Goal: Task Accomplishment & Management: Complete application form

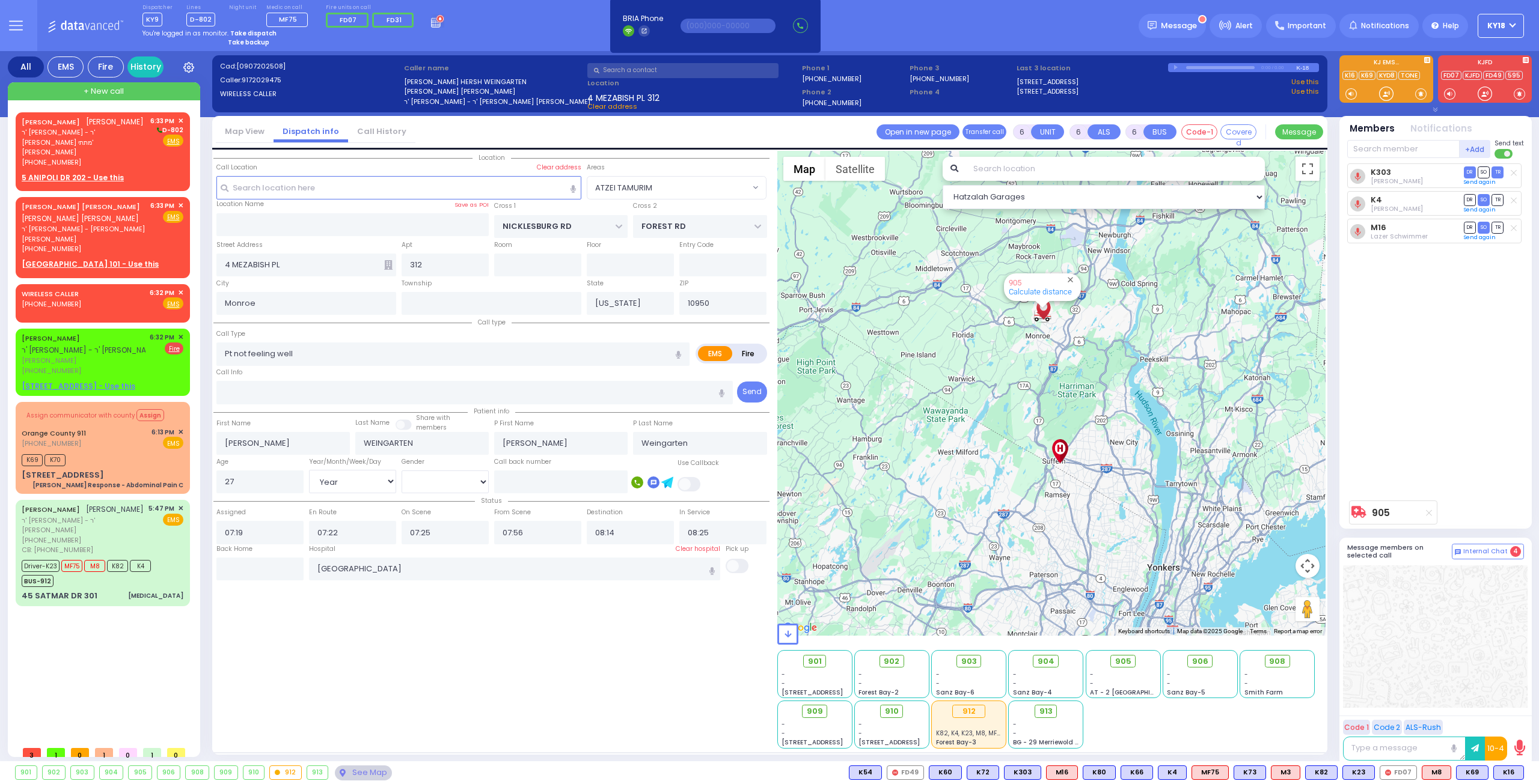
select select "ATZEI TAMURIM"
select select "Year"
select select "[DEMOGRAPHIC_DATA]"
click at [240, 43] on strong "Take backup" at bounding box center [248, 42] width 41 height 9
select select "4"
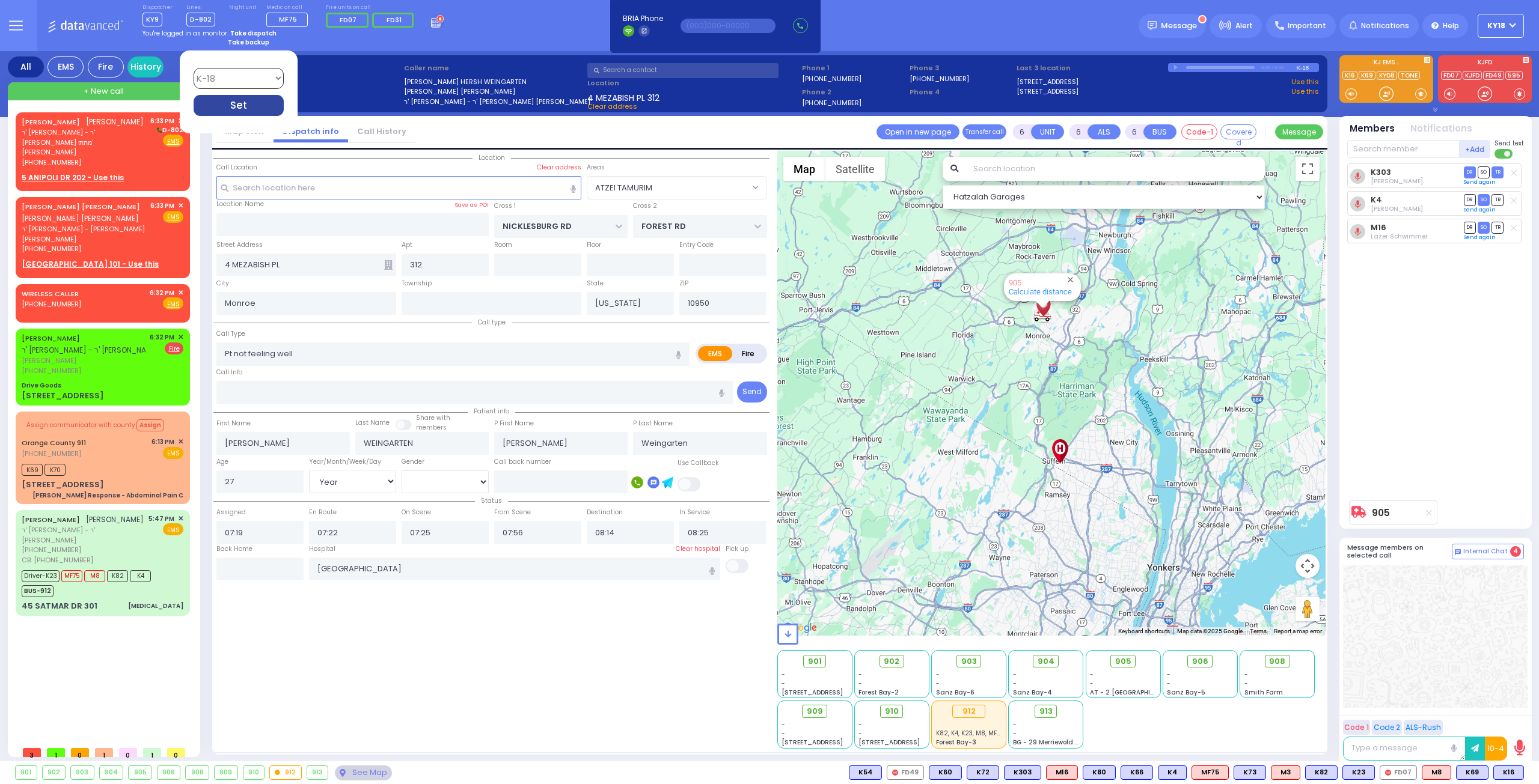
click at [235, 109] on div "Set" at bounding box center [238, 105] width 90 height 21
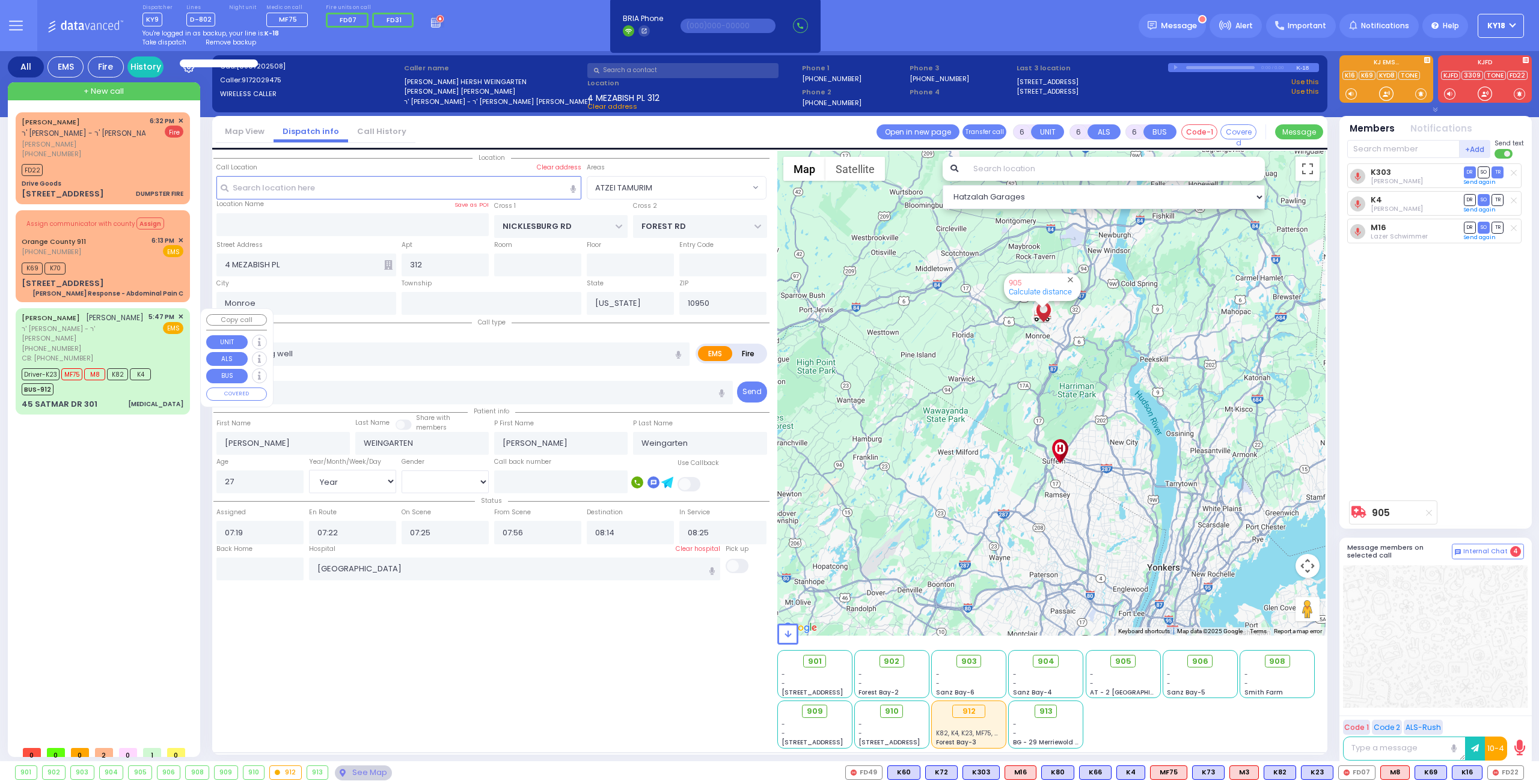
click at [136, 329] on div "[PERSON_NAME] [PERSON_NAME] ר' [PERSON_NAME] - ר' [PERSON_NAME] [PHONE_NUMBER] …" at bounding box center [102, 338] width 162 height 52
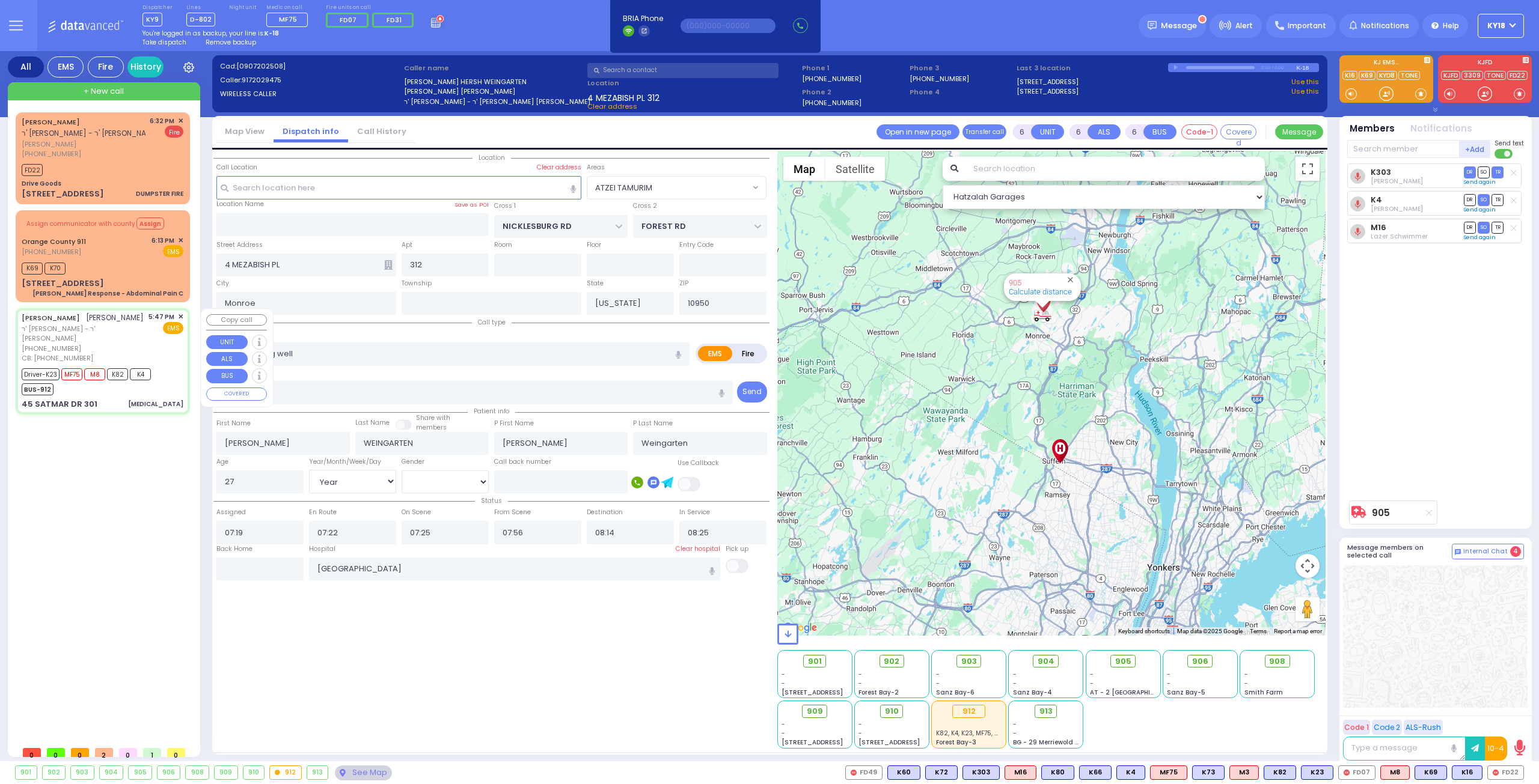
select select
type input "[MEDICAL_DATA]"
radio input "true"
type input "YIDA"
type input "BIRNBAUM"
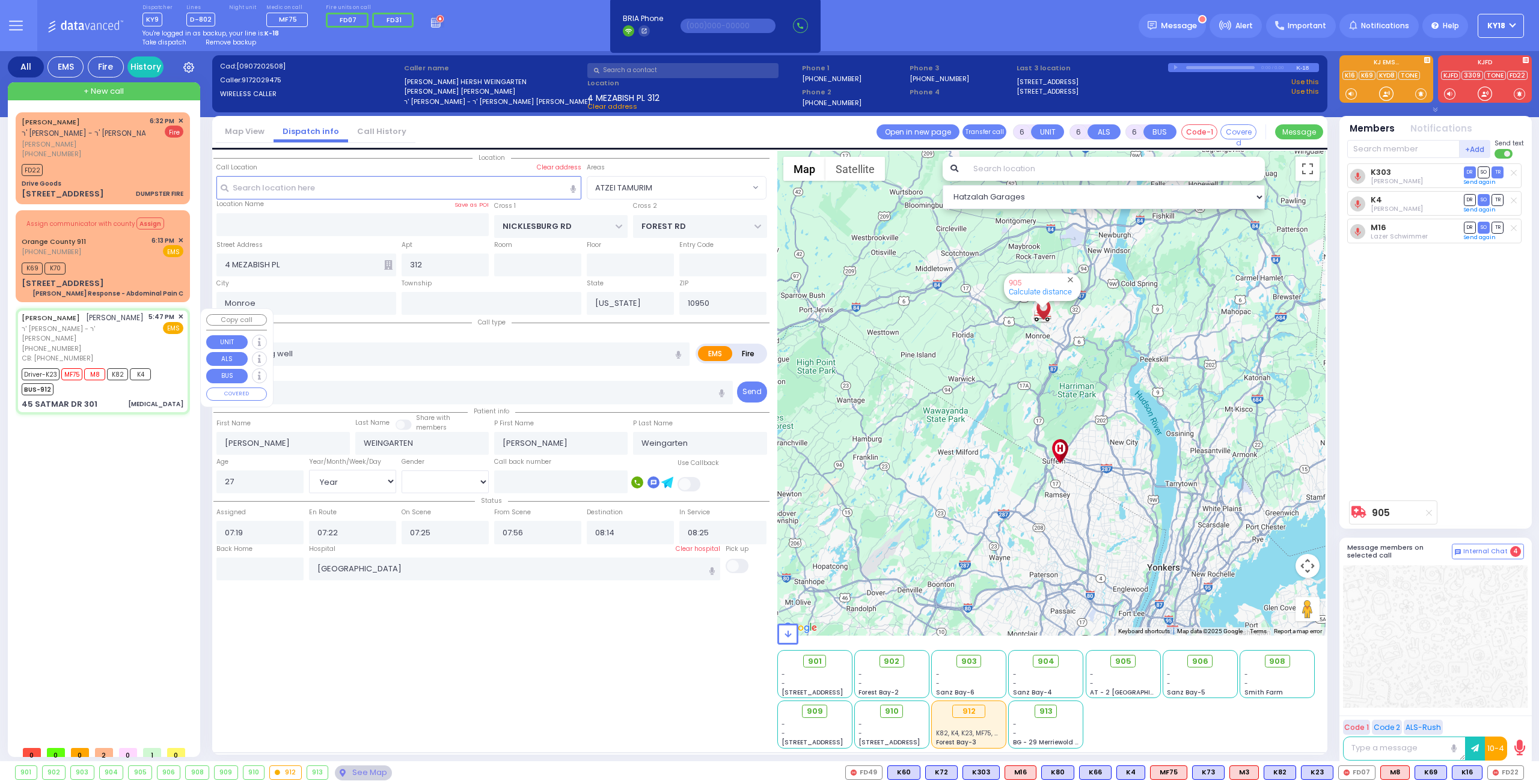
type input "Frieda"
type input "Birnbaum"
type input "72"
select select "Year"
select select "[DEMOGRAPHIC_DATA]"
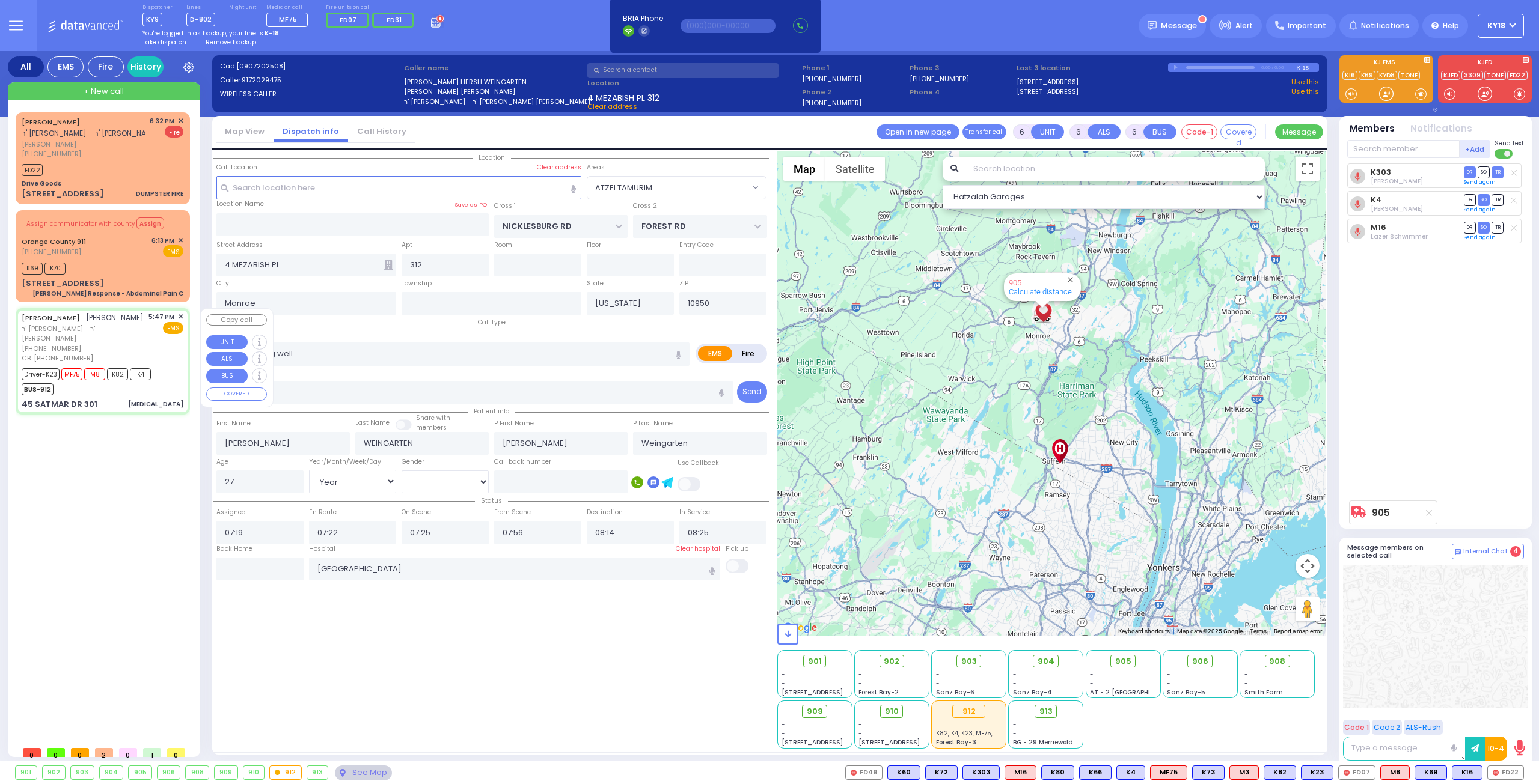
type input "8458934672"
type input "17:47"
type input "17:49"
type input "17:55"
type input "18:08"
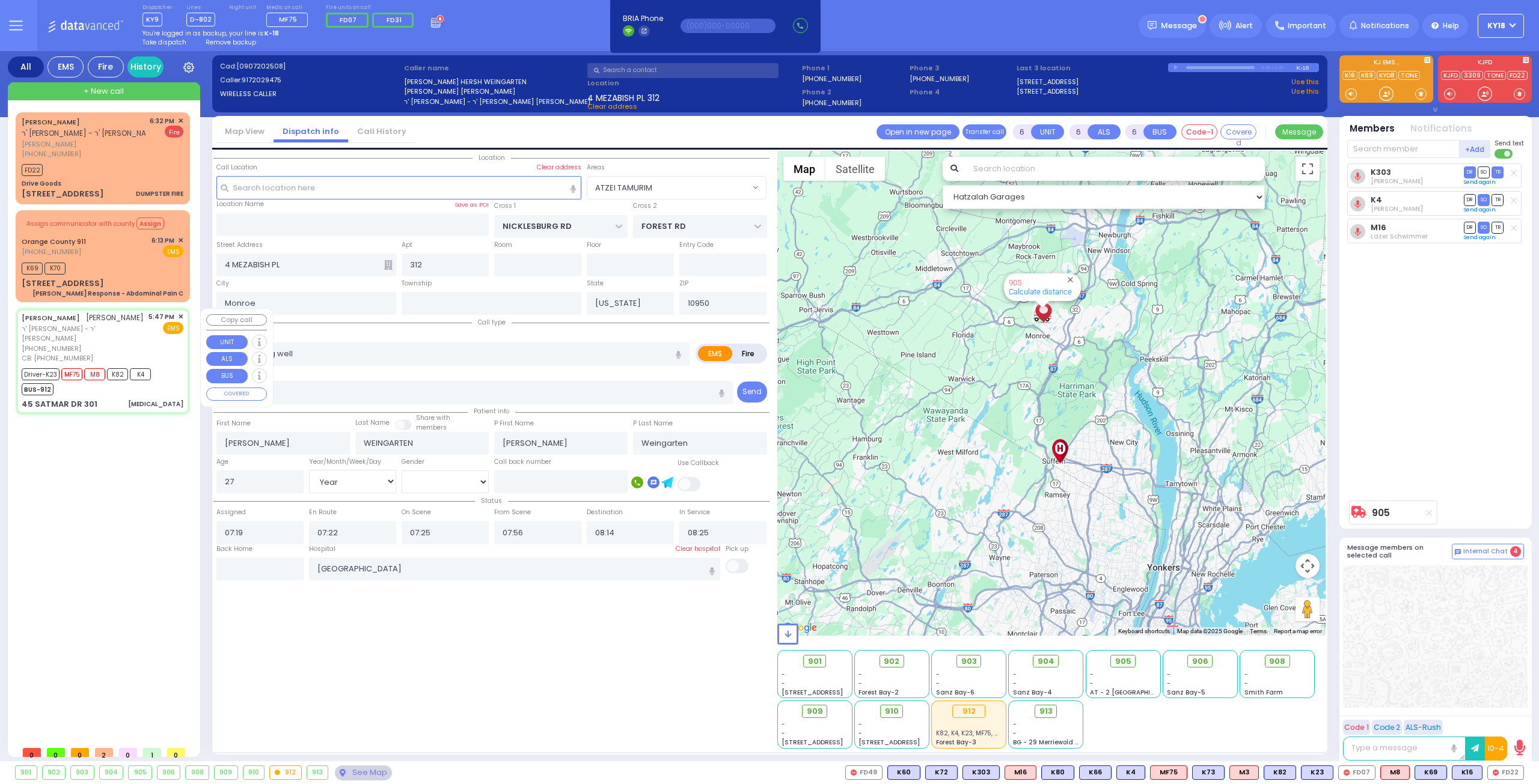
type input "St. [GEOGRAPHIC_DATA] [STREET_ADDRESS]"
select select "Hatzalah Garages"
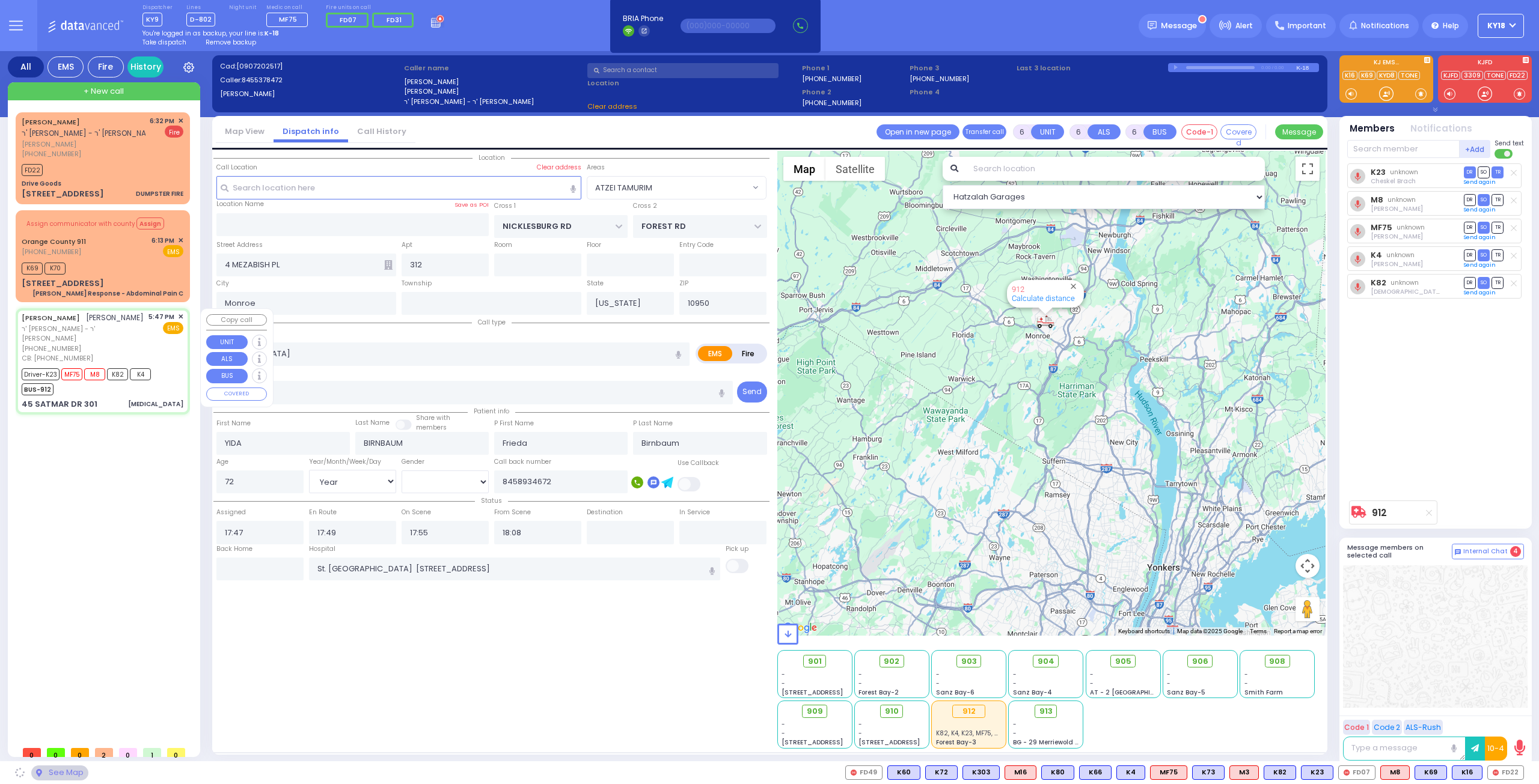
type input "KROLLA DR"
type input "45 SATMAR DR"
type input "301"
type input "[PERSON_NAME]"
select select "SECTION 3"
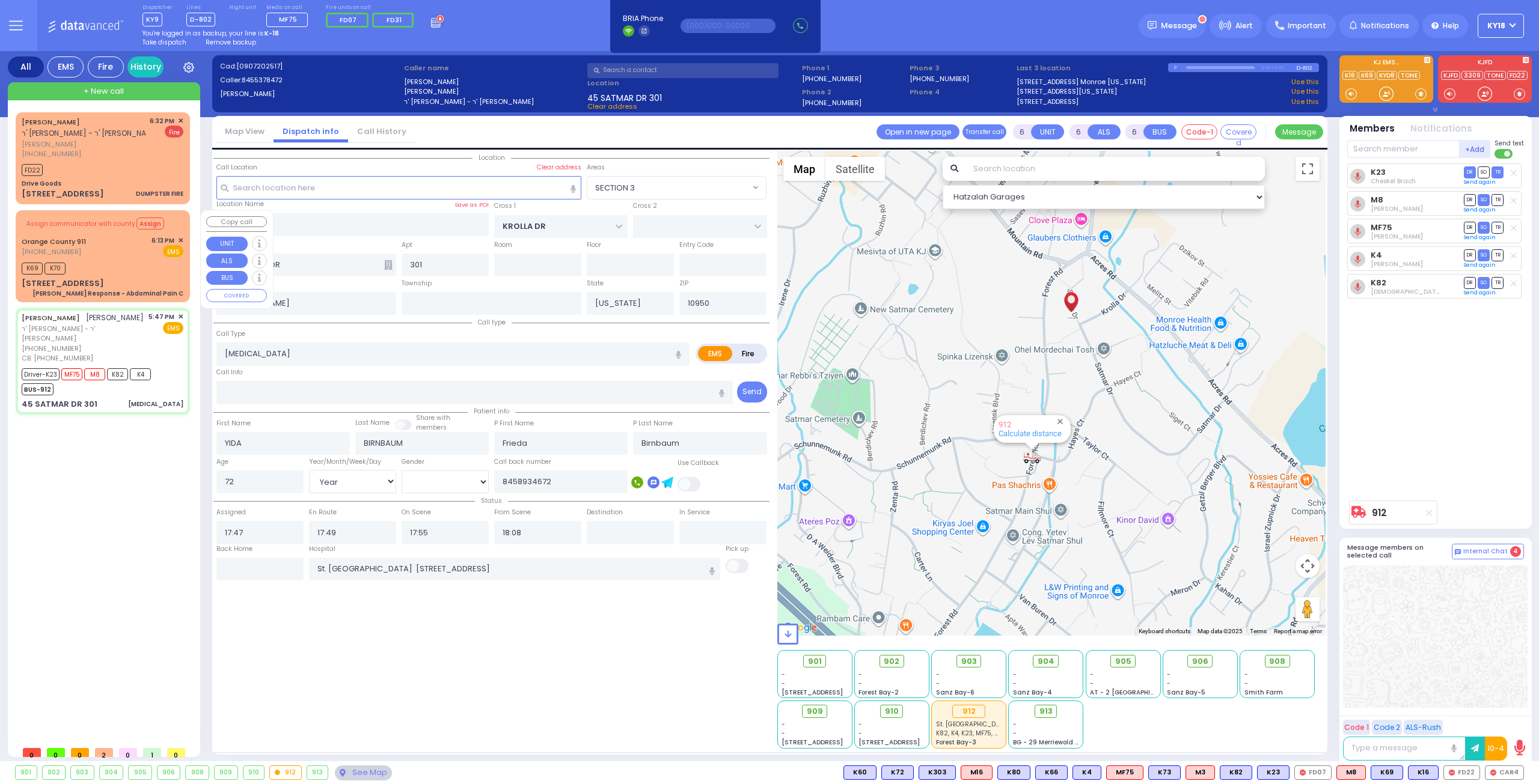
click at [159, 229] on div "Assign communicator with county Assign" at bounding box center [102, 223] width 162 height 20
select select
type input "[PERSON_NAME] Response - Abdominal Pain C"
radio input "true"
type input "Nature: : Charlie Response - Abdominal Pain C Address: : [STREET_ADDRESS][GEOGR…"
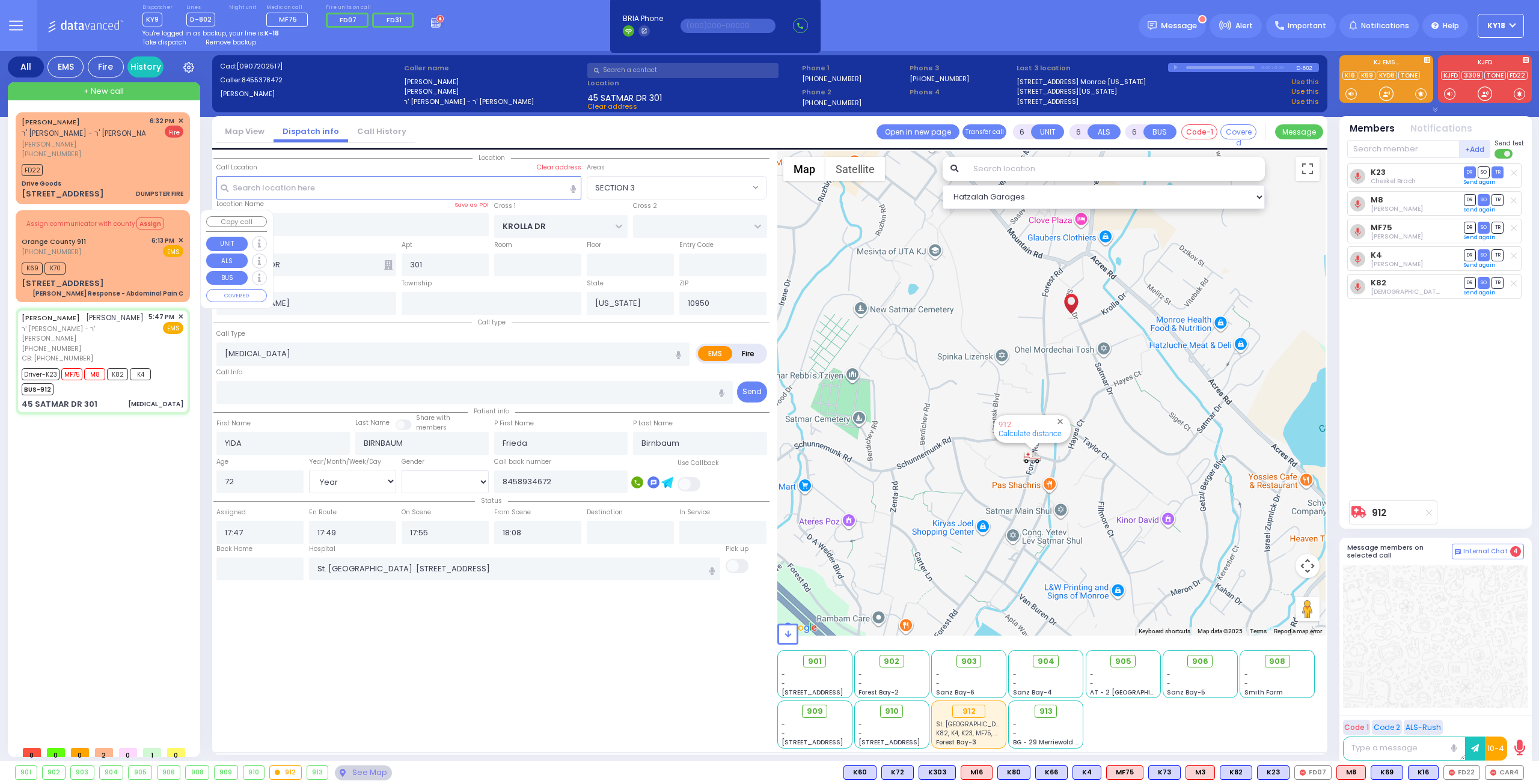
select select
type input "18:14"
select select "Hatzalah Garages"
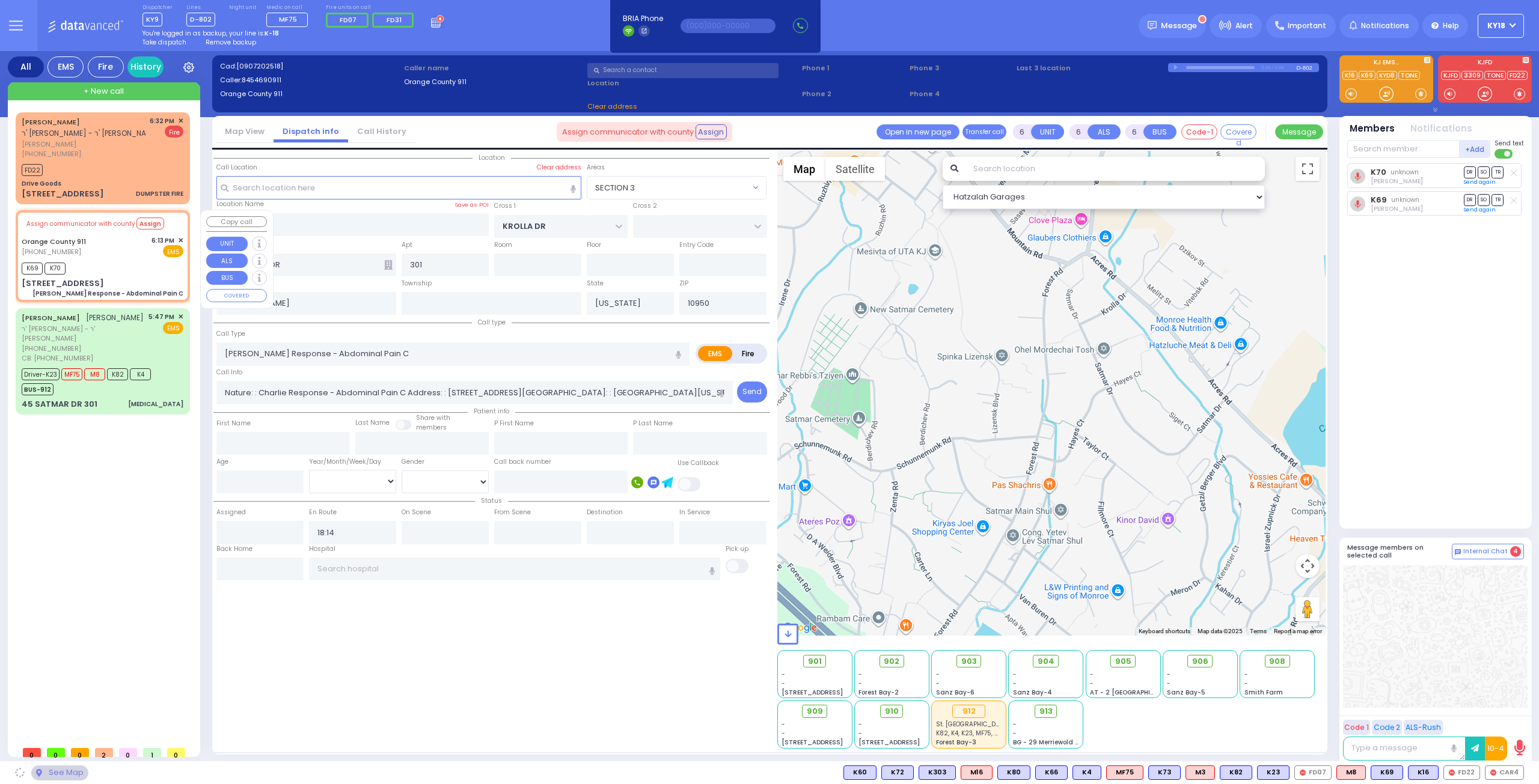
type input "[STREET_ADDRESS]"
type input "Monroe"
type input "10930"
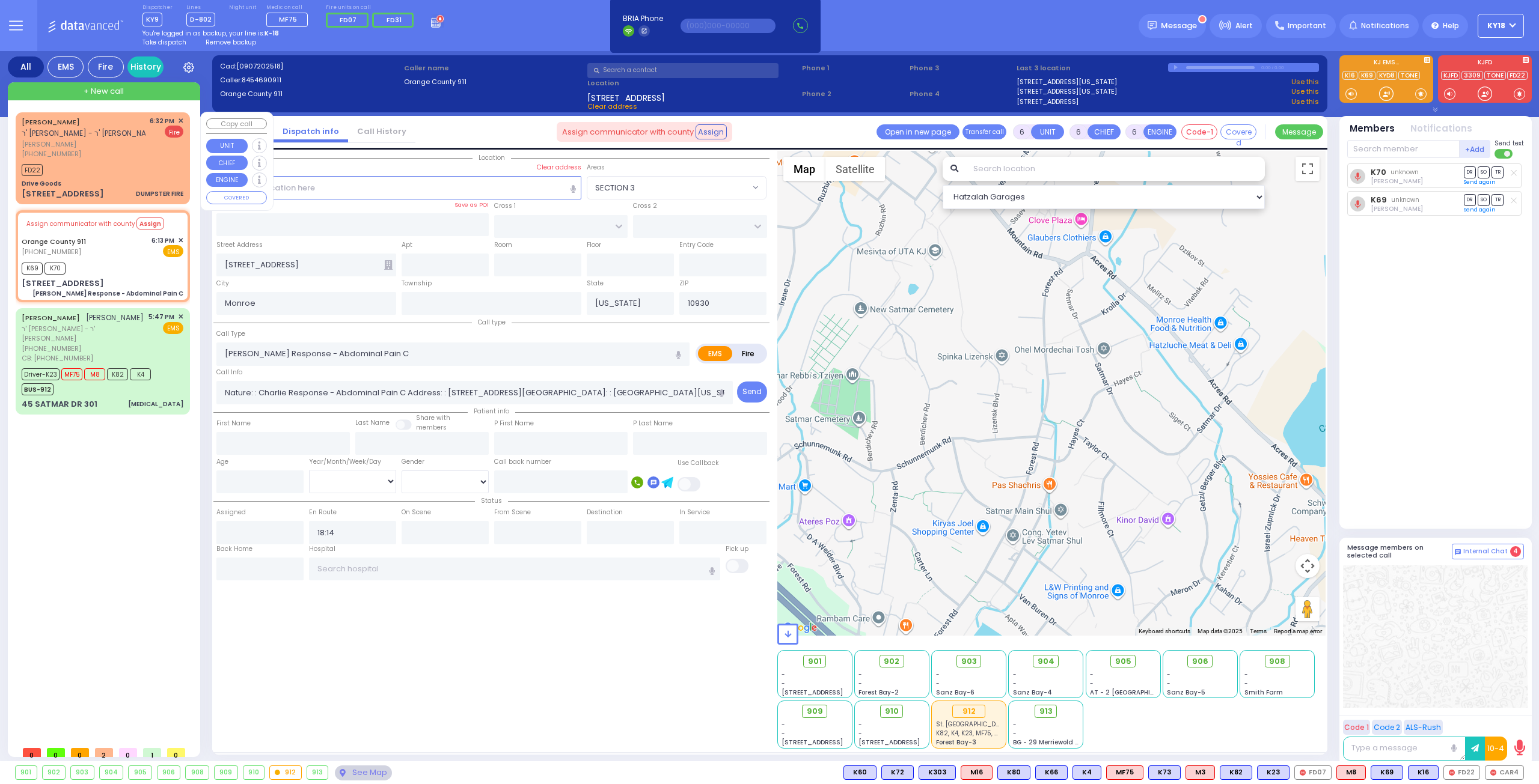
click at [129, 132] on span "ר' [PERSON_NAME] - ר' [PERSON_NAME] [PERSON_NAME]" at bounding box center [120, 133] width 197 height 10
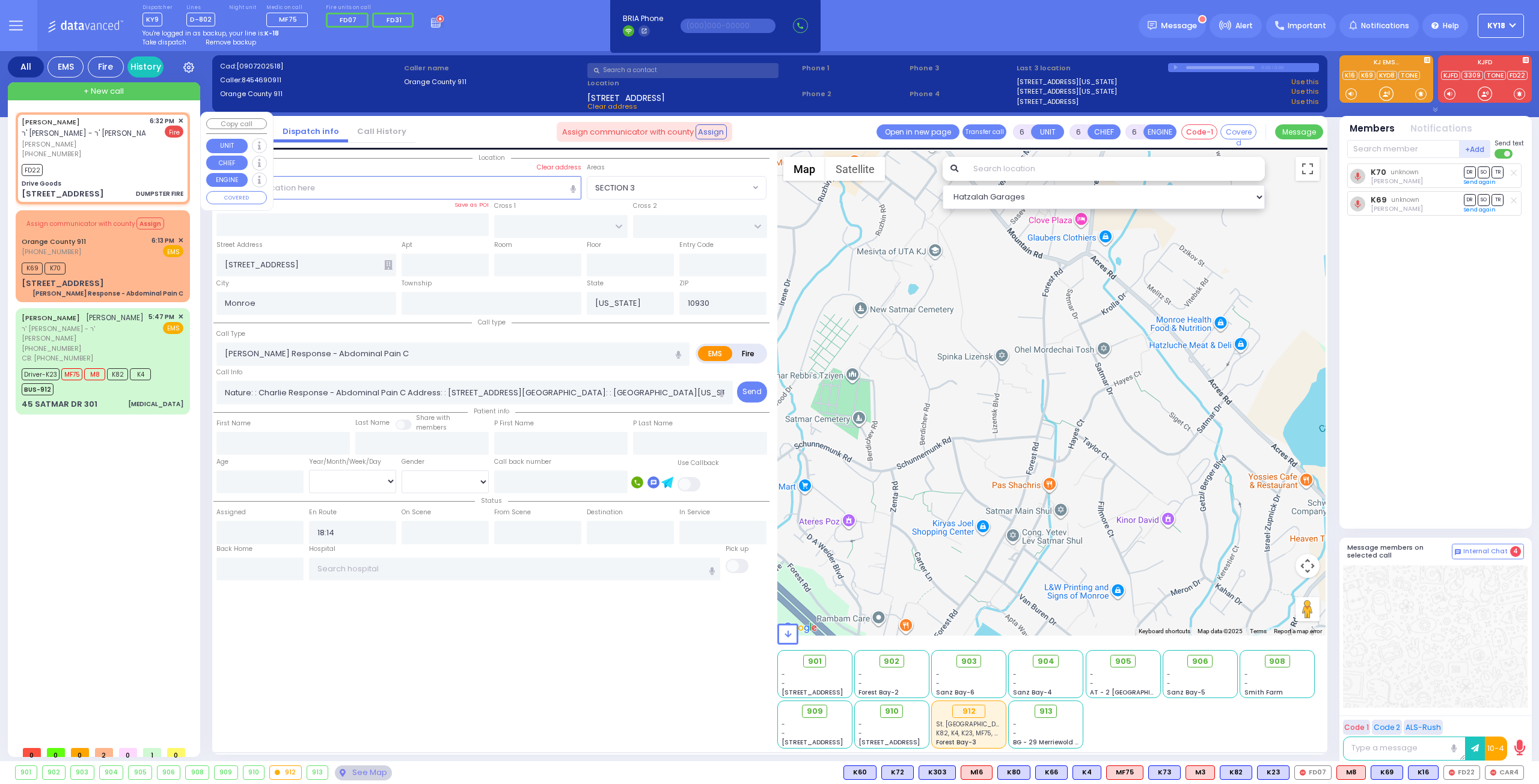
type input "2"
type input "1"
select select
type input "DUMPSTER FIRE"
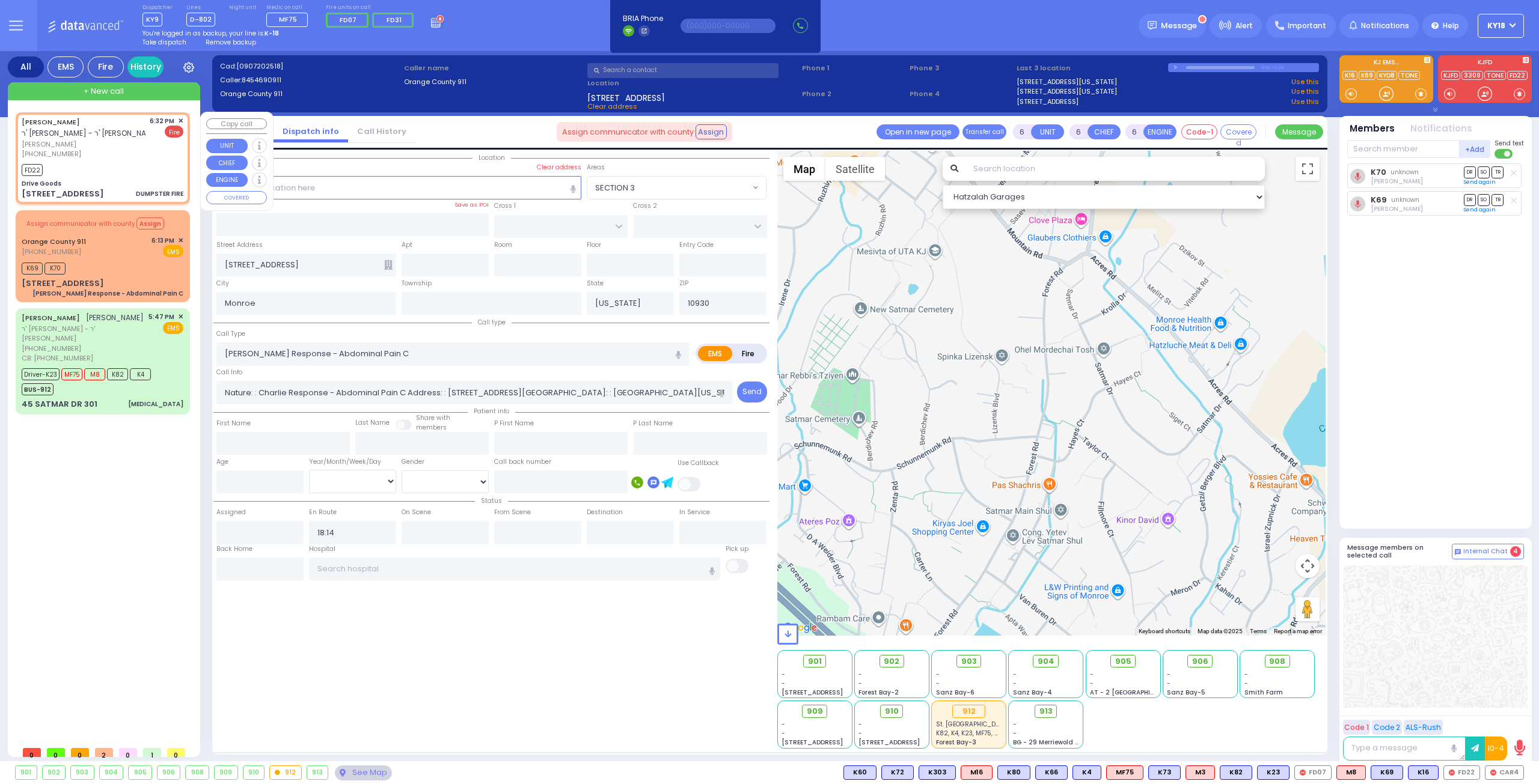
radio input "false"
radio input "true"
type input "YITZCHOK"
type input "STAUBER"
select select
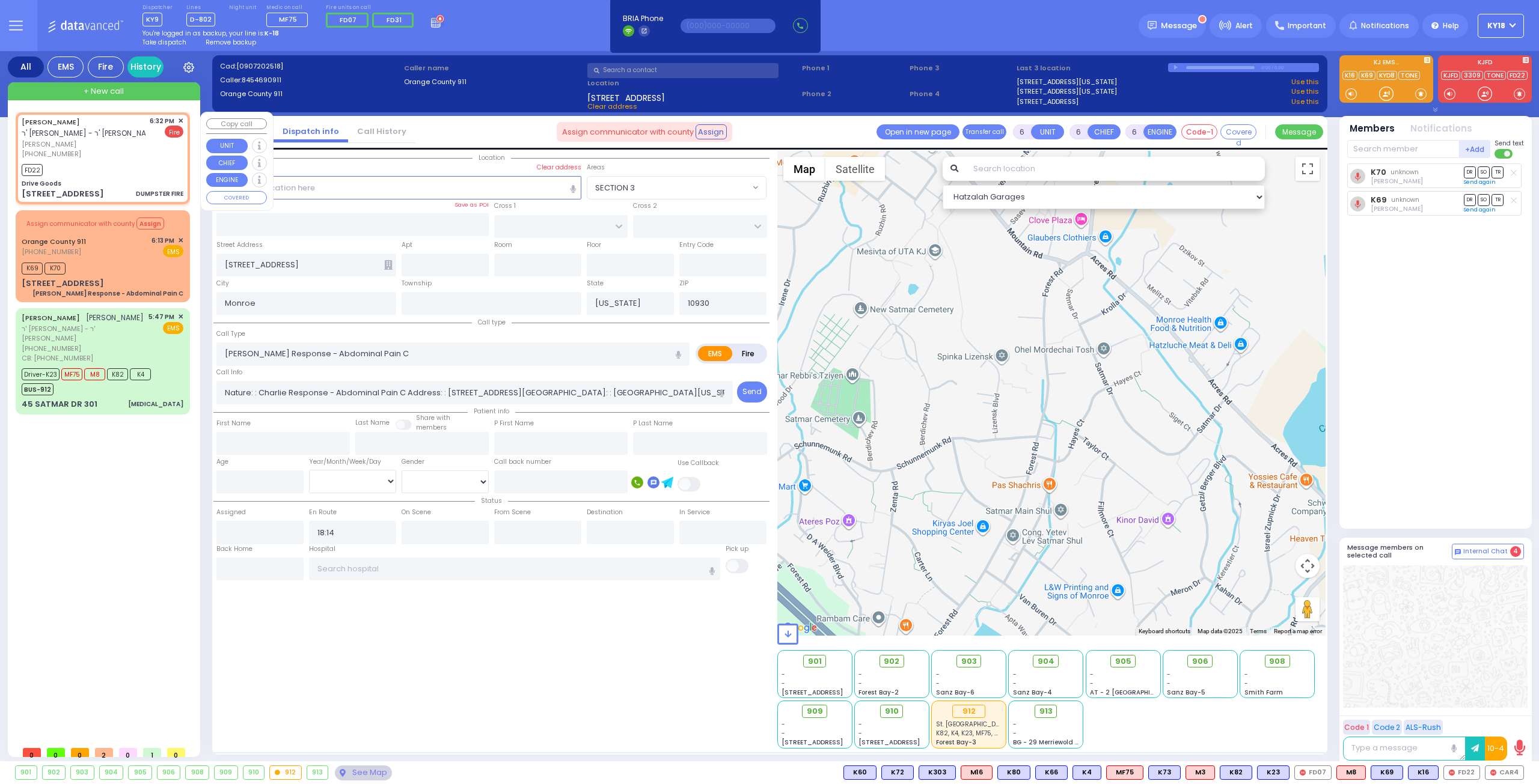
type input "18:32"
type input "18:34"
select select "Hatzalah Garages"
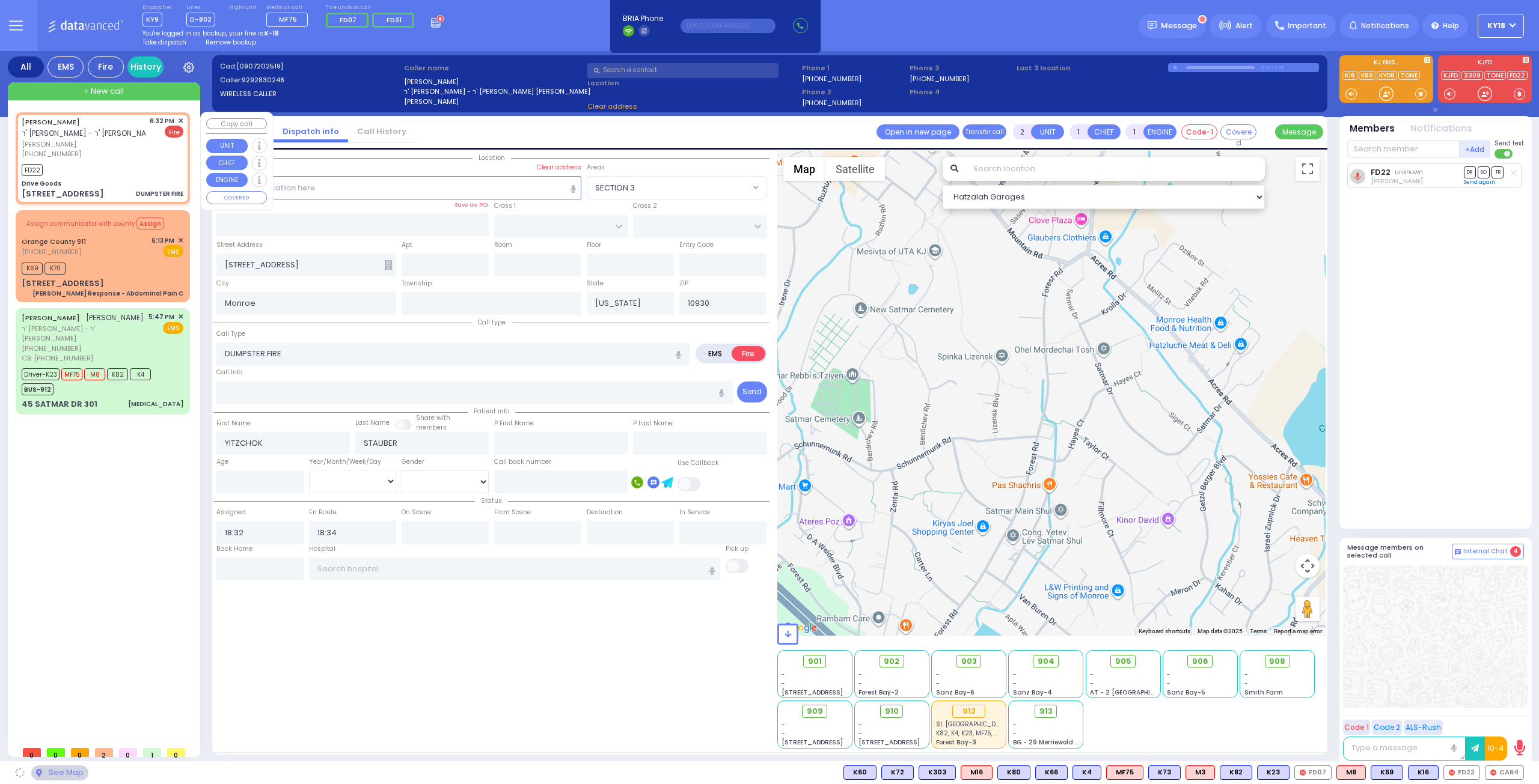
type input "Drive Goods"
type input "RUZHIN RD"
type input "[STREET_ADDRESS]"
type input "[PERSON_NAME]"
type input "10950"
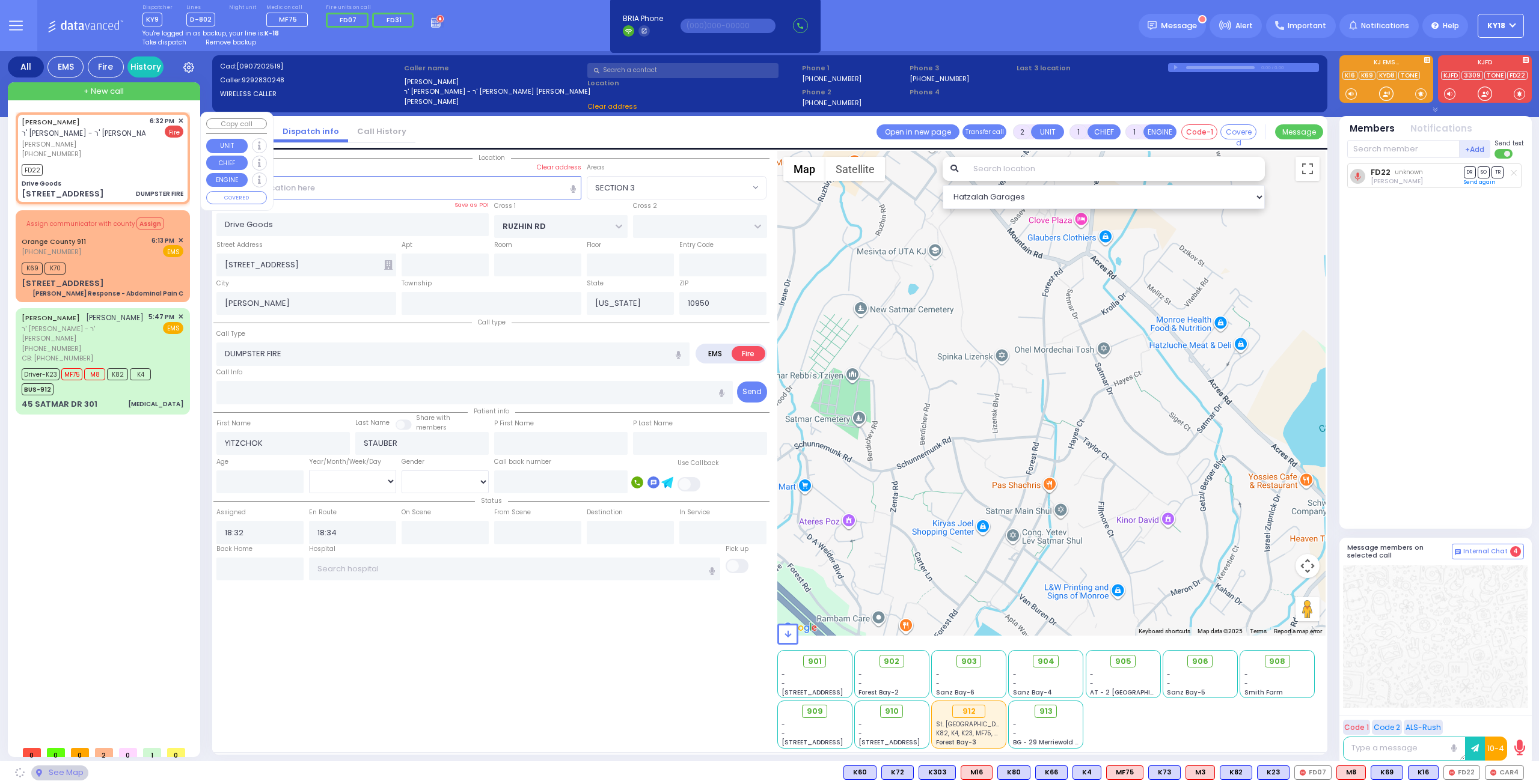
select select "ATZEI TAMURIM"
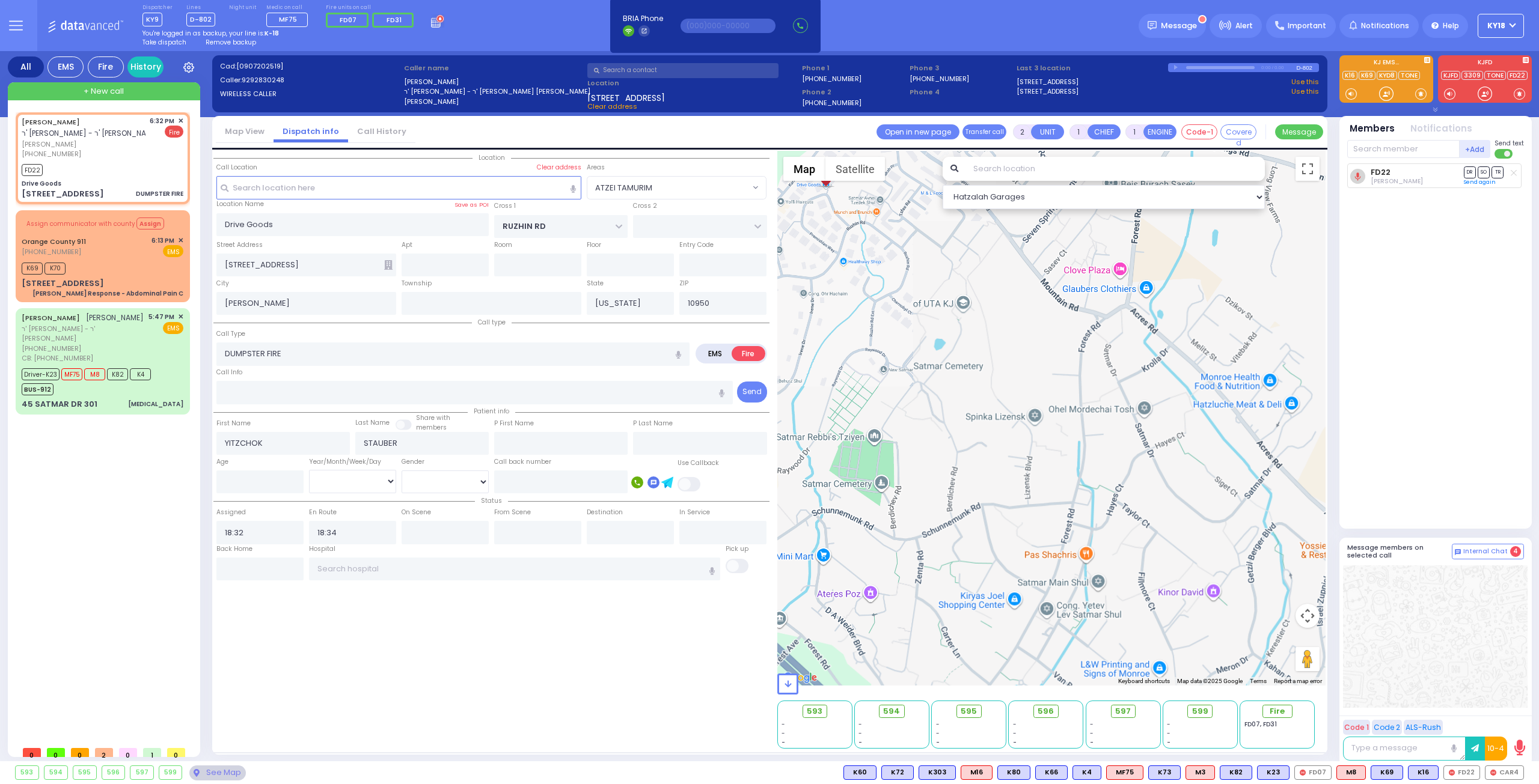
click at [235, 43] on span "Remove backup" at bounding box center [231, 42] width 50 height 9
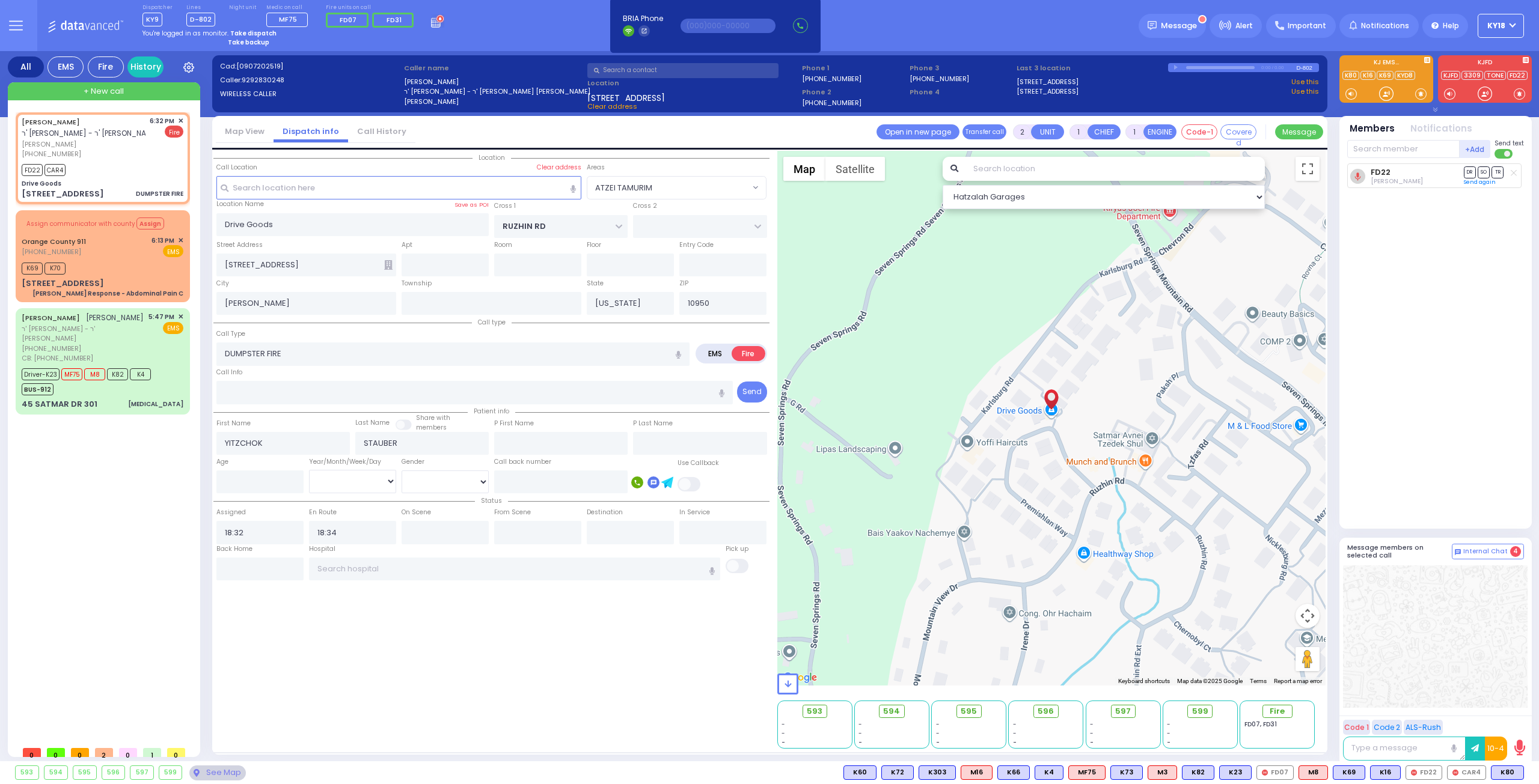
select select
radio input "true"
select select
select select "Hatzalah Garages"
select select "ATZEI TAMURIM"
